Goal: Task Accomplishment & Management: Complete application form

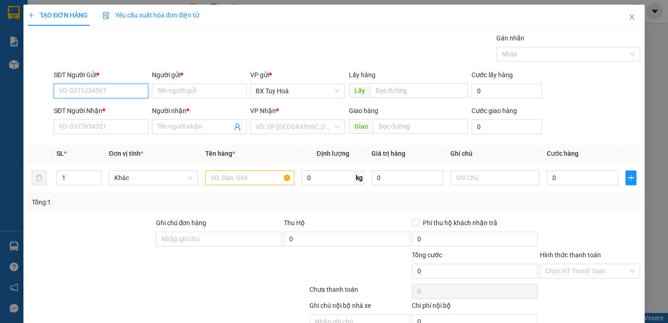
click at [132, 90] on input "SĐT Người Gửi *" at bounding box center [101, 91] width 95 height 15
click at [64, 110] on div "0905027447 - phi" at bounding box center [100, 109] width 83 height 10
type input "0905027447"
type input "phi"
type input "0907716691"
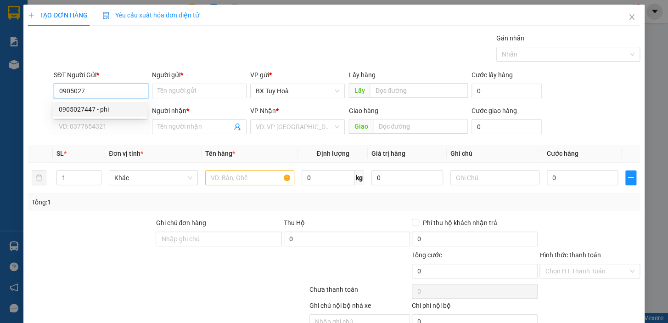
type input "hồng"
type input "50.000"
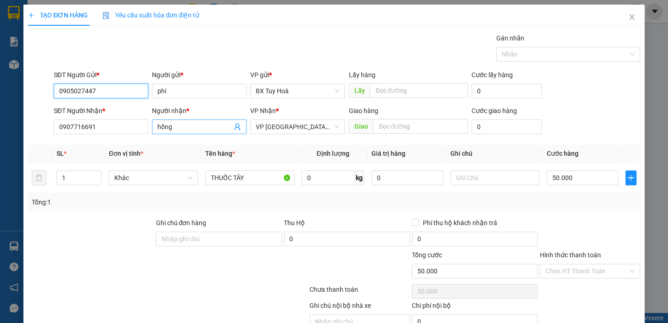
type input "0905027447"
drag, startPoint x: 189, startPoint y: 120, endPoint x: 149, endPoint y: 131, distance: 41.4
click at [150, 131] on div "Người nhận * [PERSON_NAME]" at bounding box center [199, 122] width 98 height 32
drag, startPoint x: 184, startPoint y: 128, endPoint x: 140, endPoint y: 135, distance: 44.6
click at [140, 135] on div "SĐT Người Nhận * 0907716691 Người nhận * hồng hồng VP Nhận * VP [GEOGRAPHIC_DAT…" at bounding box center [347, 122] width 590 height 32
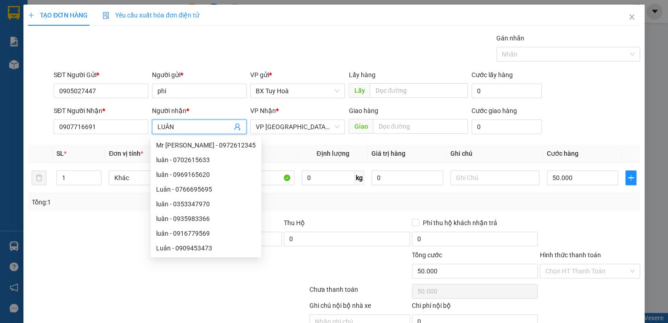
drag, startPoint x: 187, startPoint y: 126, endPoint x: 43, endPoint y: 136, distance: 144.4
click at [52, 136] on div "SĐT Người Nhận * 0907716691 Người nhận * LUÂN VP Nhận * VP [GEOGRAPHIC_DATA] xe…" at bounding box center [347, 122] width 590 height 32
type input "luân"
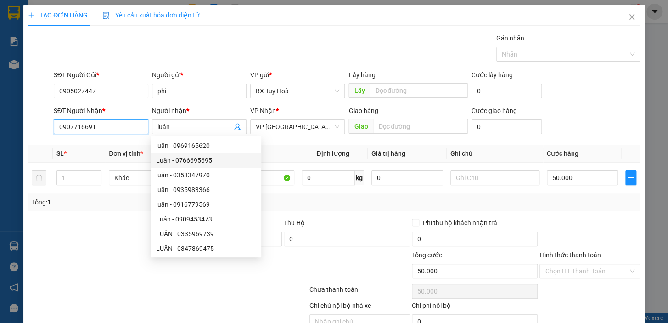
drag, startPoint x: 122, startPoint y: 128, endPoint x: 0, endPoint y: 138, distance: 122.4
click at [0, 145] on div "TẠO ĐƠN HÀNG Yêu cầu xuất hóa đơn điện tử Transit Pickup Surcharge Ids Transit …" at bounding box center [334, 161] width 668 height 323
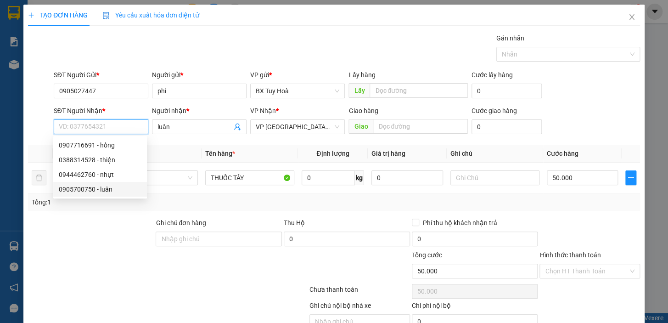
click at [82, 187] on div "0905700750 - luân" at bounding box center [100, 189] width 83 height 10
type input "0905700750"
type input "80.000"
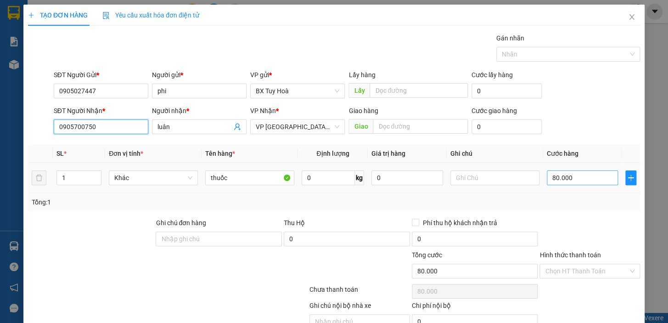
type input "0905700750"
click at [596, 183] on input "80.000" at bounding box center [582, 177] width 72 height 15
type input "4"
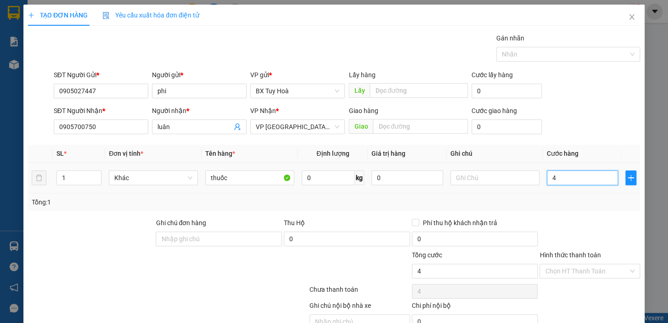
type input "40"
type input "400"
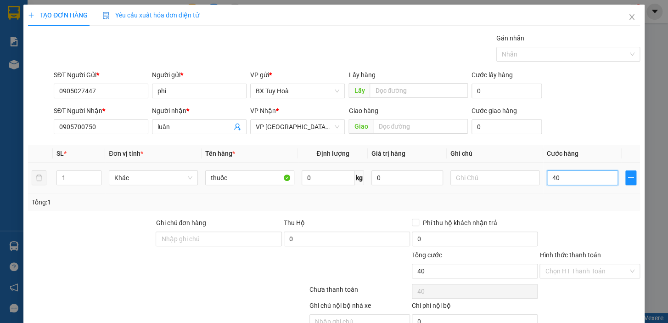
type input "400"
type input "4.000"
type input "40.000"
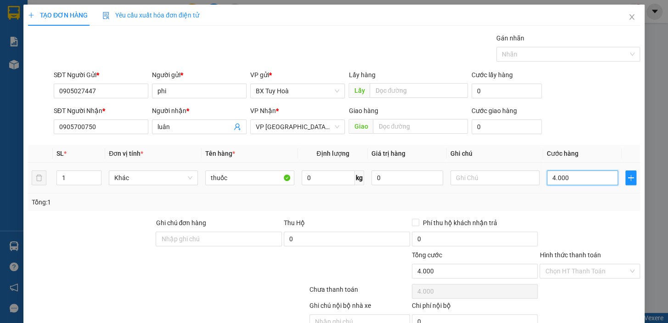
type input "40.000"
click at [573, 273] on input "Hình thức thanh toán" at bounding box center [586, 271] width 83 height 14
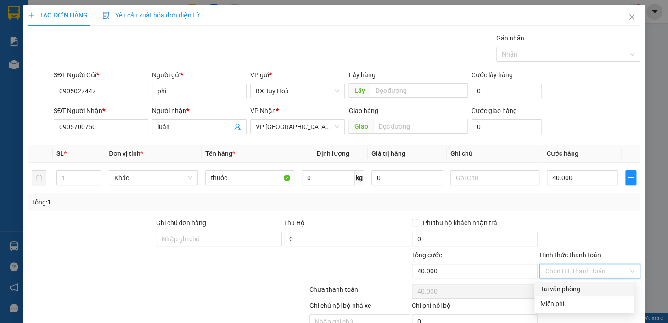
click at [577, 291] on div "Tại văn phòng" at bounding box center [584, 289] width 89 height 10
type input "0"
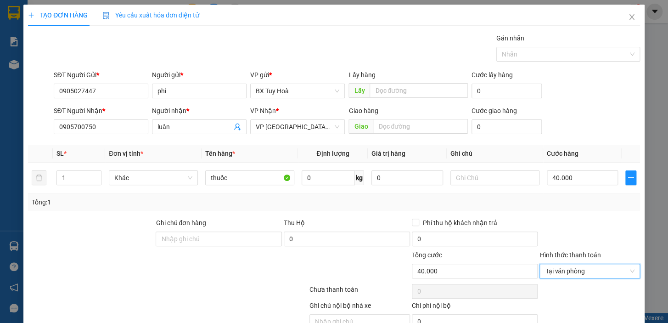
scroll to position [45, 0]
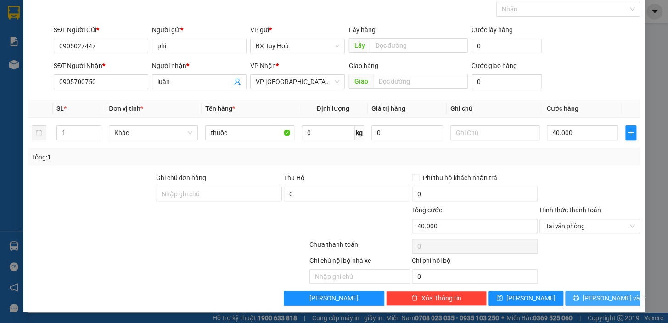
click at [585, 295] on button "[PERSON_NAME] và In" at bounding box center [602, 297] width 75 height 15
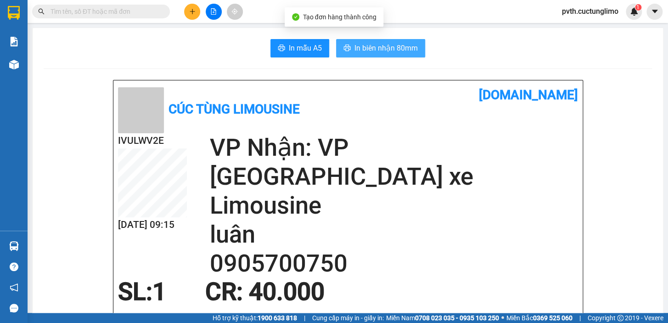
click at [398, 49] on span "In biên nhận 80mm" at bounding box center [385, 47] width 63 height 11
click at [390, 44] on span "In biên nhận 80mm" at bounding box center [385, 47] width 63 height 11
